Goal: Transaction & Acquisition: Obtain resource

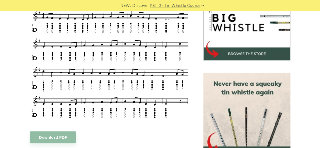
scroll to position [172, 0]
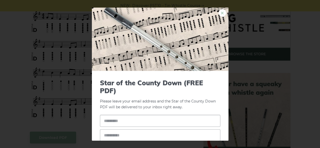
click at [219, 10] on link "×" at bounding box center [223, 13] width 8 height 8
click at [219, 12] on link "×" at bounding box center [223, 13] width 8 height 8
click at [132, 80] on span "Star of the County Down (FREE PDF)" at bounding box center [160, 87] width 121 height 16
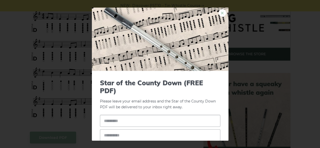
click at [219, 13] on link "×" at bounding box center [223, 13] width 8 height 8
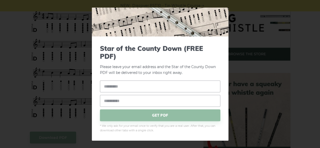
drag, startPoint x: 154, startPoint y: 42, endPoint x: 83, endPoint y: 66, distance: 74.5
click at [83, 66] on div "× Star of the County Down (FREE PDF) Please leave your email address and the St…" at bounding box center [160, 74] width 320 height 148
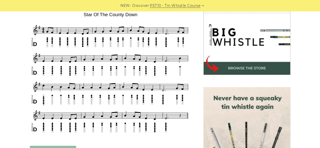
scroll to position [164, 0]
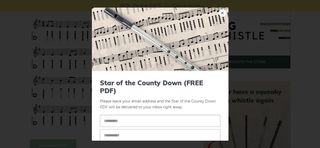
click at [123, 121] on input "text" at bounding box center [160, 121] width 121 height 12
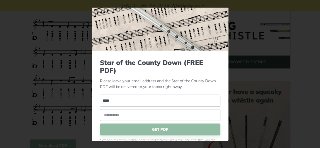
scroll to position [21, 0]
type input "****"
click at [139, 114] on input "email" at bounding box center [160, 115] width 121 height 12
type input "**********"
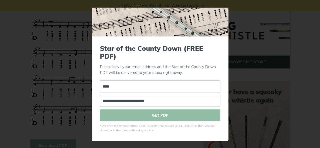
click at [163, 113] on span "GET PDF" at bounding box center [160, 115] width 121 height 12
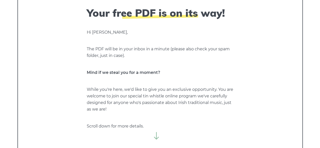
scroll to position [48, 0]
